Goal: Transaction & Acquisition: Purchase product/service

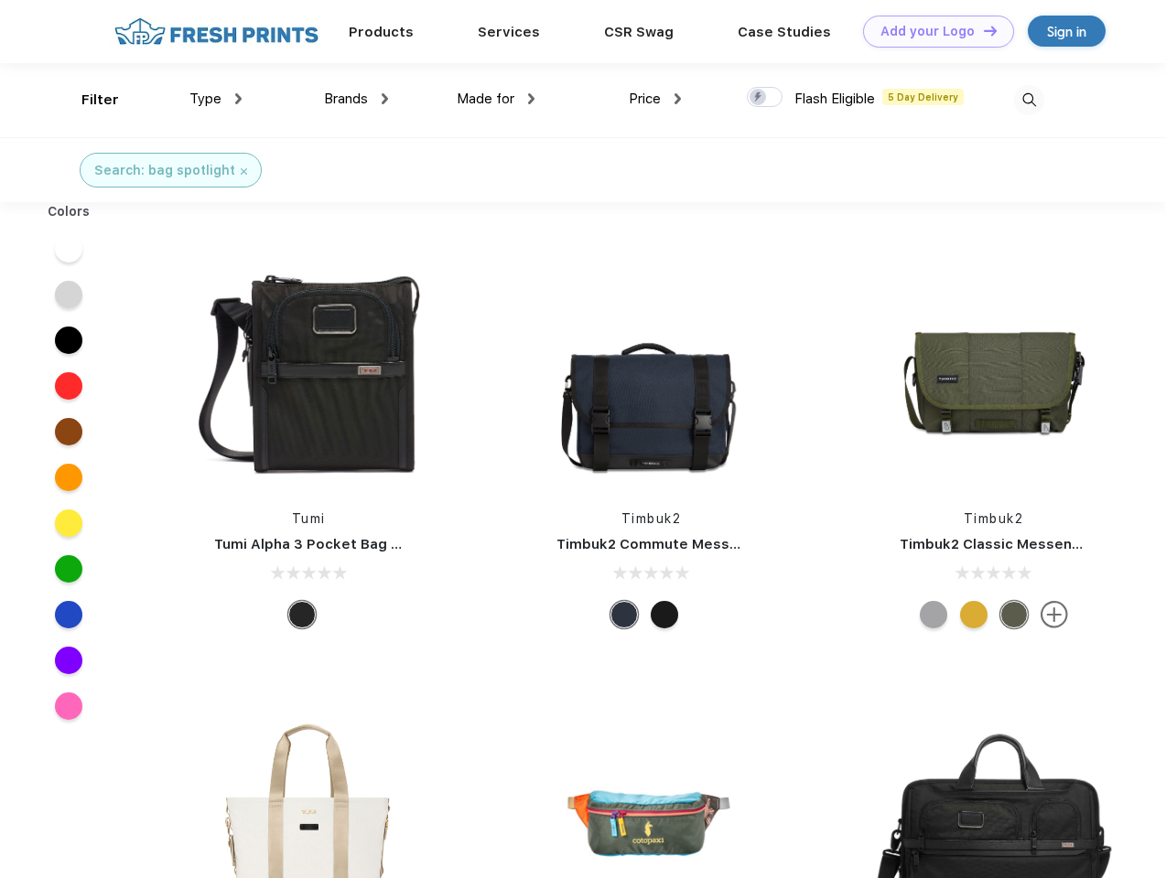
click at [932, 31] on link "Add your Logo Design Tool" at bounding box center [938, 32] width 151 height 32
click at [0, 0] on div "Design Tool" at bounding box center [0, 0] width 0 height 0
click at [982, 30] on link "Add your Logo Design Tool" at bounding box center [938, 32] width 151 height 32
click at [88, 100] on div "Filter" at bounding box center [100, 100] width 38 height 21
click at [216, 99] on span "Type" at bounding box center [205, 99] width 32 height 16
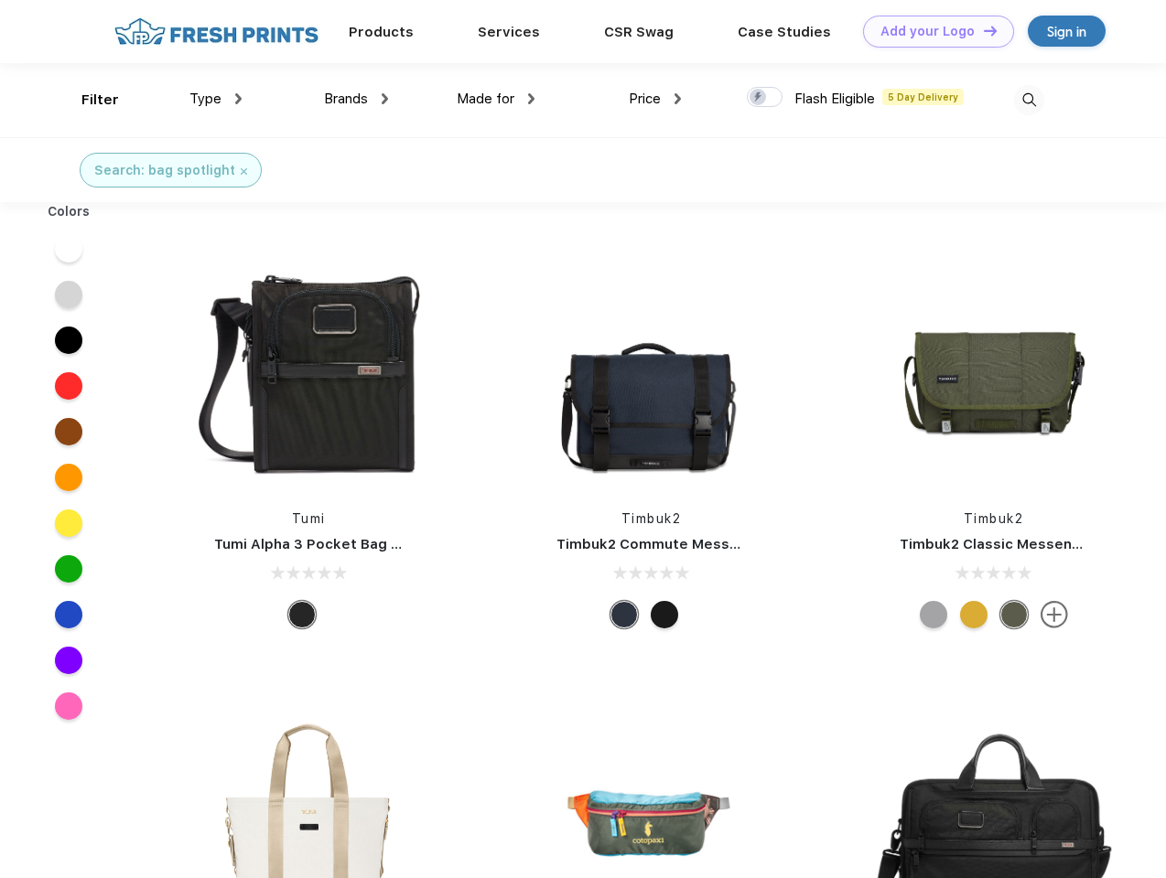
click at [356, 99] on span "Brands" at bounding box center [346, 99] width 44 height 16
click at [496, 99] on span "Made for" at bounding box center [486, 99] width 58 height 16
click at [655, 99] on span "Price" at bounding box center [645, 99] width 32 height 16
click at [765, 98] on div at bounding box center [765, 97] width 36 height 20
click at [759, 98] on input "checkbox" at bounding box center [753, 92] width 12 height 12
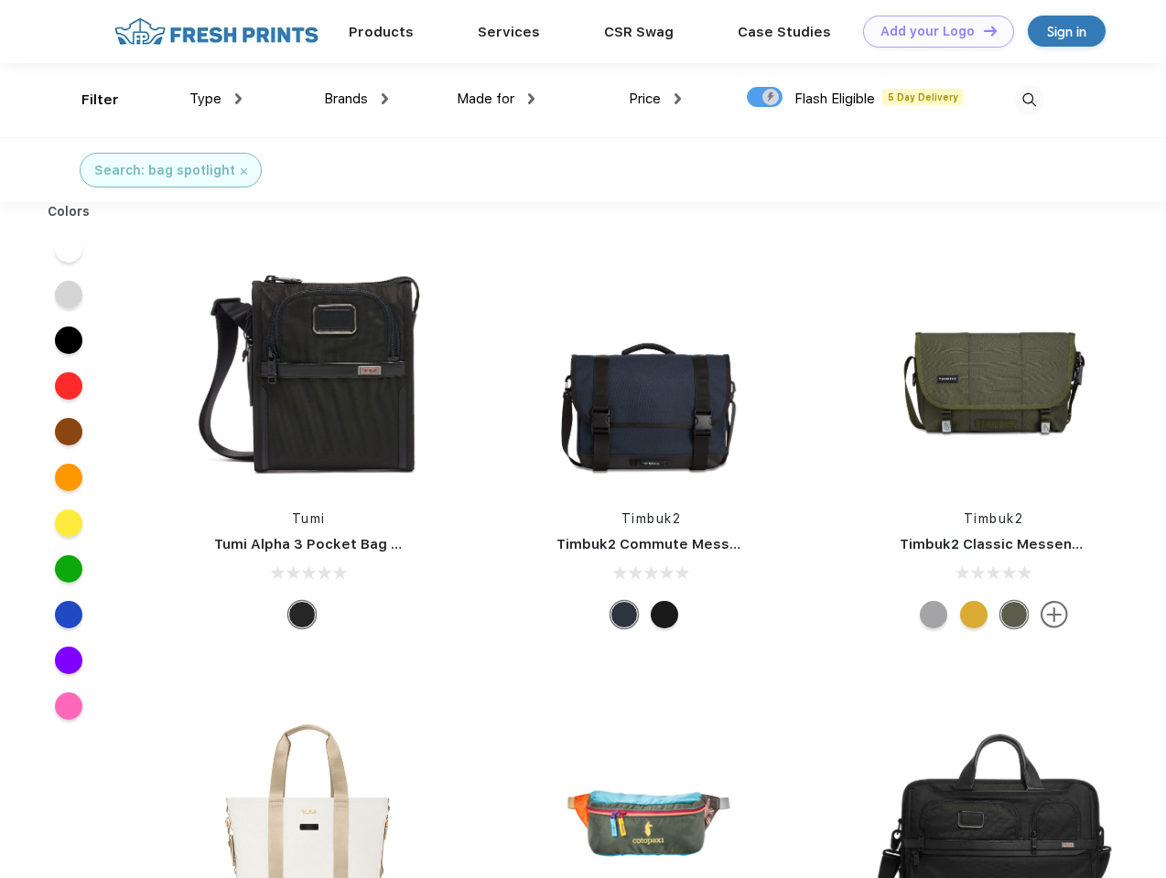
click at [1029, 100] on img at bounding box center [1029, 100] width 30 height 30
